Goal: Task Accomplishment & Management: Manage account settings

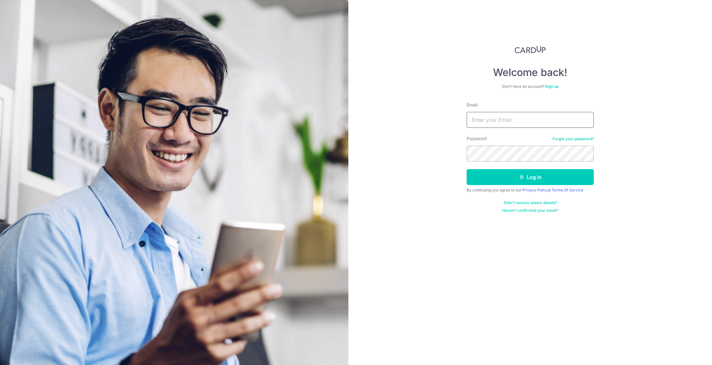
click at [485, 119] on input "Email" at bounding box center [530, 120] width 127 height 16
type input "[EMAIL_ADDRESS][DOMAIN_NAME]"
click at [467, 169] on button "Log in" at bounding box center [530, 177] width 127 height 16
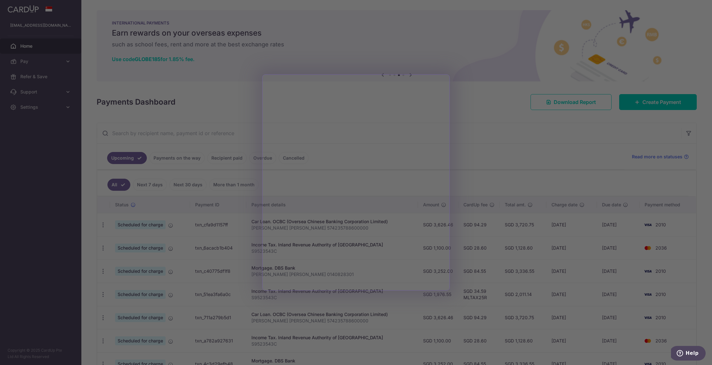
drag, startPoint x: 532, startPoint y: 71, endPoint x: 529, endPoint y: 71, distance: 3.8
click at [532, 71] on div at bounding box center [359, 184] width 719 height 368
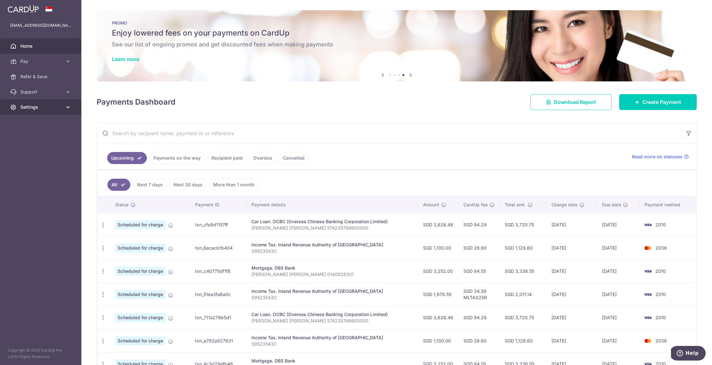
click at [69, 111] on link "Settings" at bounding box center [40, 106] width 81 height 15
click at [25, 140] on span "Logout" at bounding box center [41, 137] width 42 height 6
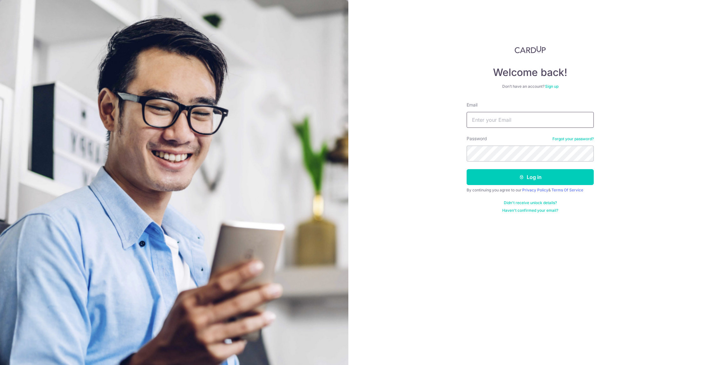
click at [503, 120] on input "Email" at bounding box center [530, 120] width 127 height 16
type input "[EMAIL_ADDRESS][DOMAIN_NAME]"
click at [467, 169] on button "Log in" at bounding box center [530, 177] width 127 height 16
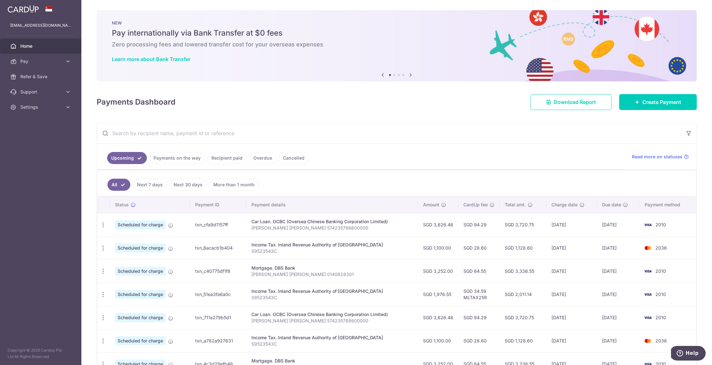
drag, startPoint x: 488, startPoint y: 227, endPoint x: 476, endPoint y: 227, distance: 12.1
click at [476, 227] on td "SGD 94.29" at bounding box center [478, 224] width 41 height 23
copy td "94.29"
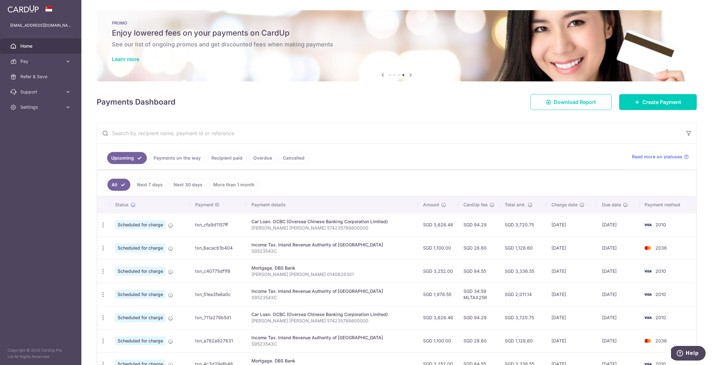
click at [477, 229] on td "SGD 94.29" at bounding box center [478, 224] width 41 height 23
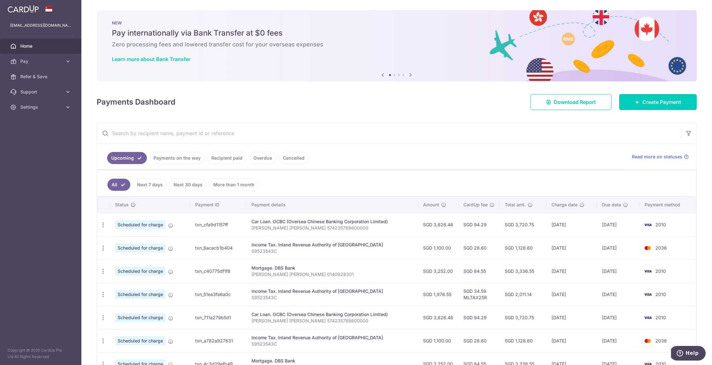
drag, startPoint x: 3, startPoint y: 13, endPoint x: 50, endPoint y: 15, distance: 46.4
click at [50, 15] on div at bounding box center [40, 9] width 81 height 18
drag, startPoint x: 255, startPoint y: 223, endPoint x: 259, endPoint y: 236, distance: 13.7
click at [270, 222] on div "Car Loan. OCBC (Oversea Chinese Banking Corporation Limited)" at bounding box center [331, 221] width 161 height 6
drag, startPoint x: 254, startPoint y: 245, endPoint x: 262, endPoint y: 265, distance: 21.5
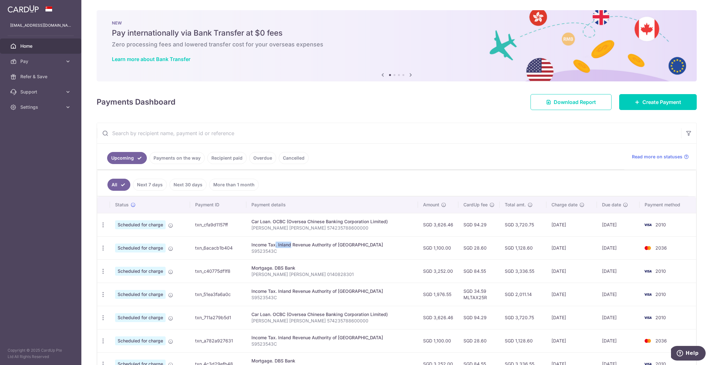
click at [273, 247] on div "Income Tax. Inland Revenue Authority of [GEOGRAPHIC_DATA]" at bounding box center [331, 245] width 161 height 6
drag, startPoint x: 253, startPoint y: 268, endPoint x: 272, endPoint y: 267, distance: 19.1
click at [272, 267] on div "Mortgage. DBS Bank" at bounding box center [331, 268] width 161 height 6
click at [255, 223] on div "Car Loan. OCBC (Oversea Chinese Banking Corporation Limited)" at bounding box center [331, 221] width 161 height 6
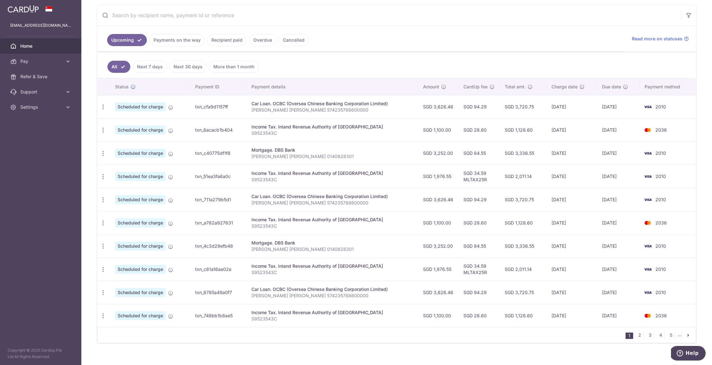
scroll to position [127, 0]
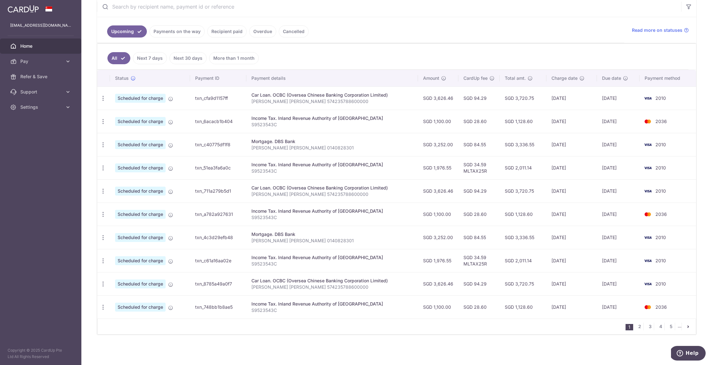
click at [664, 100] on span "2010" at bounding box center [660, 97] width 10 height 5
click at [103, 97] on icon "button" at bounding box center [103, 98] width 7 height 7
click at [126, 118] on span "Update payment" at bounding box center [136, 116] width 43 height 8
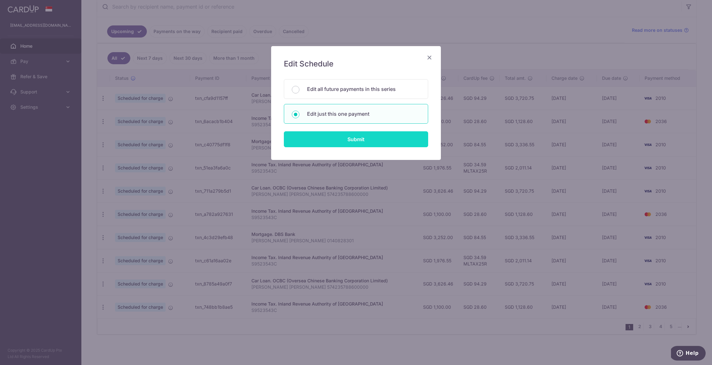
click at [348, 139] on input "Submit" at bounding box center [356, 139] width 144 height 16
radio input "true"
type input "3,626.46"
type input "[DATE]"
type input "[PERSON_NAME] [PERSON_NAME] 574235788600000"
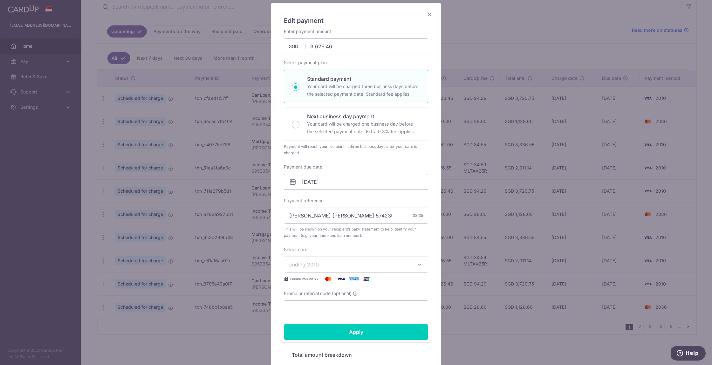
scroll to position [56, 0]
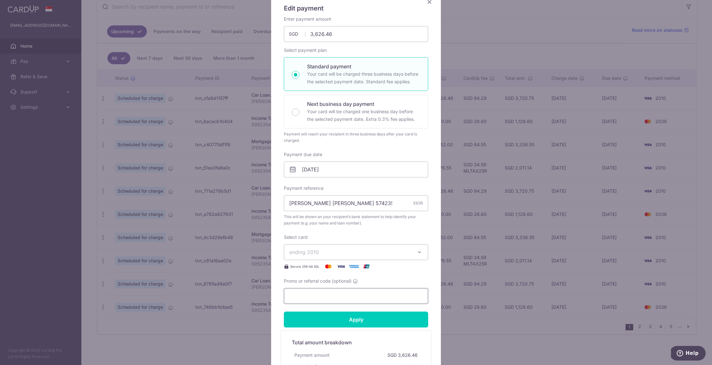
click at [326, 294] on input "Promo or referral code (optional)" at bounding box center [356, 296] width 144 height 16
paste input "VTAX25R"
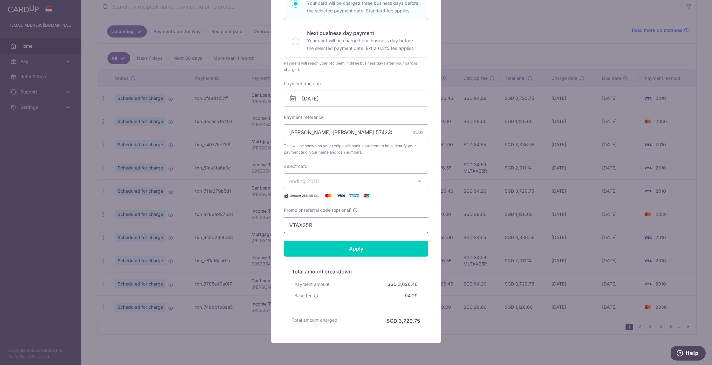
scroll to position [142, 0]
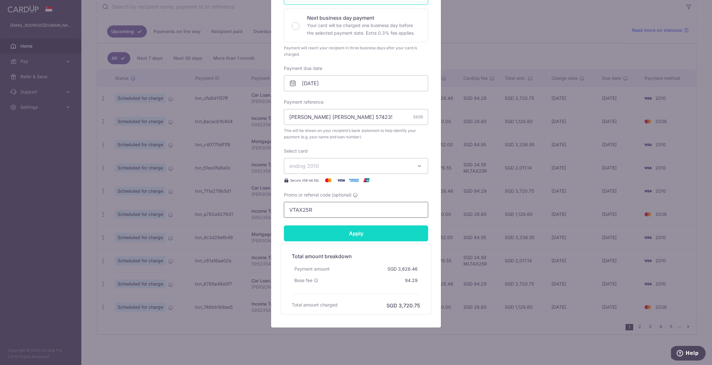
type input "VTAX25R"
click at [358, 226] on input "Apply" at bounding box center [356, 233] width 144 height 16
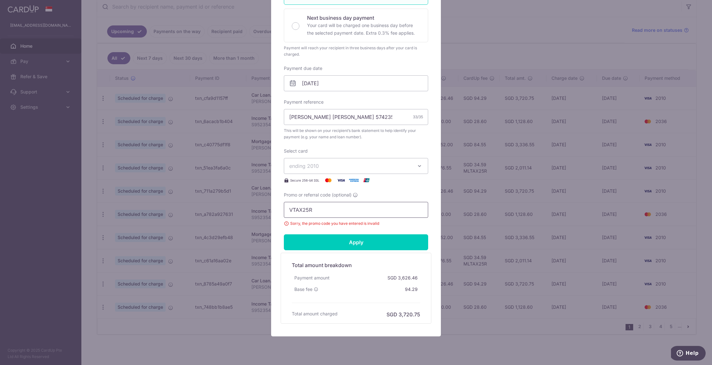
click at [317, 214] on input "VTAX25R" at bounding box center [356, 210] width 144 height 16
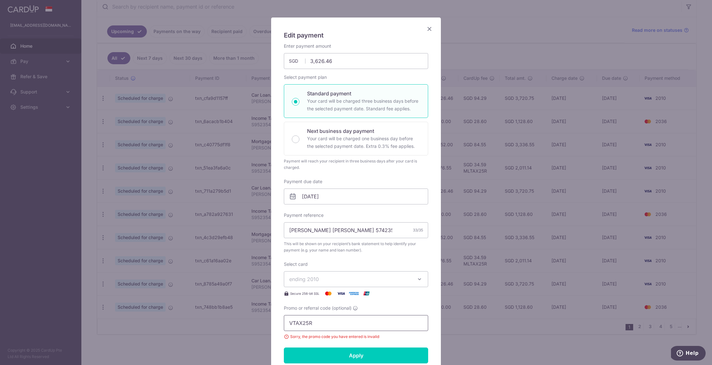
scroll to position [0, 0]
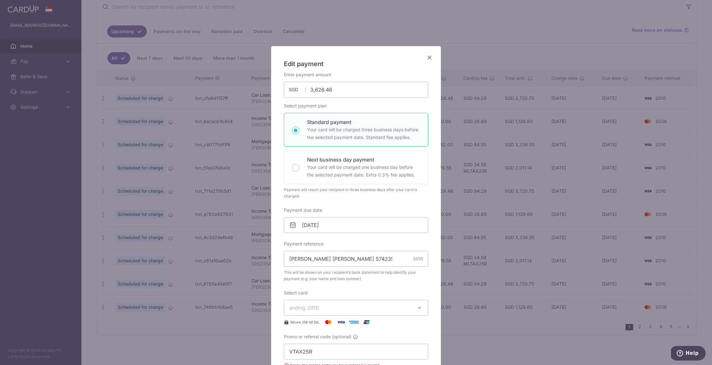
click at [430, 58] on icon "Close" at bounding box center [430, 57] width 8 height 8
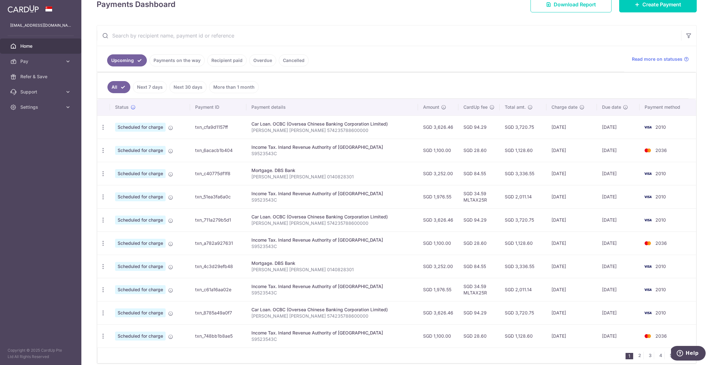
scroll to position [127, 0]
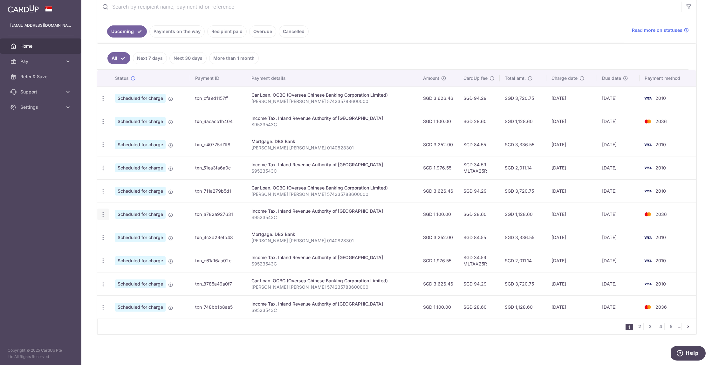
click at [106, 214] on div "Update payment Cancel payment" at bounding box center [103, 215] width 12 height 12
click at [104, 102] on icon "button" at bounding box center [103, 98] width 7 height 7
click at [115, 231] on span "Update payment" at bounding box center [136, 232] width 43 height 8
radio input "true"
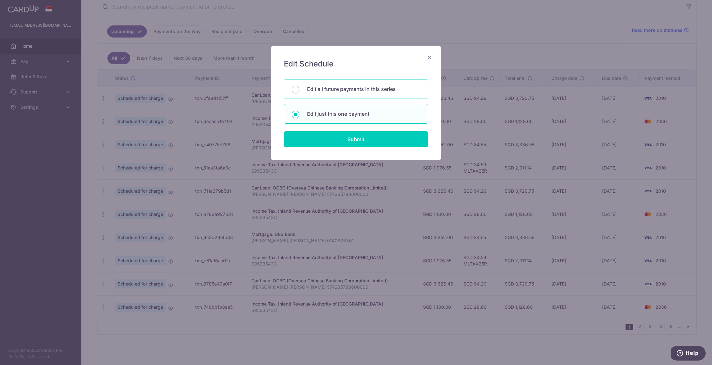
click at [328, 92] on p "Edit all future payments in this series" at bounding box center [363, 89] width 113 height 8
click at [299, 92] on input "Edit all future payments in this series" at bounding box center [296, 90] width 8 height 8
radio input "true"
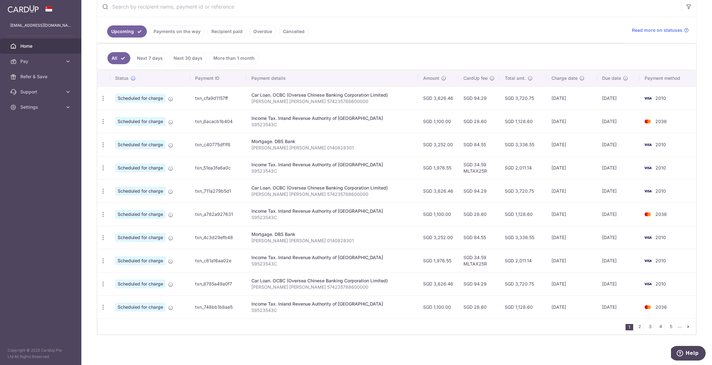
scroll to position [0, 0]
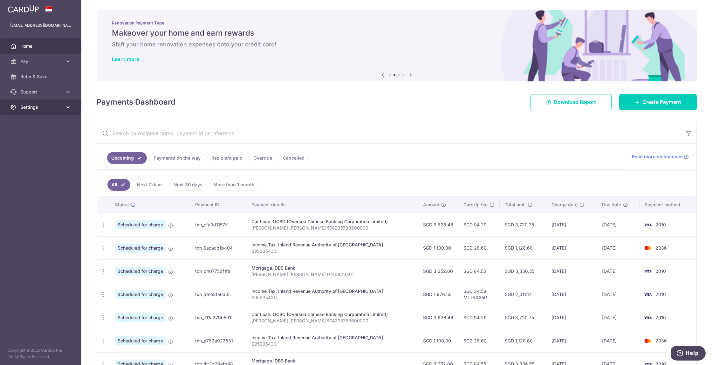
click at [44, 106] on span "Settings" at bounding box center [41, 107] width 42 height 6
click at [31, 143] on link "Logout" at bounding box center [40, 137] width 81 height 15
